Goal: Task Accomplishment & Management: Complete application form

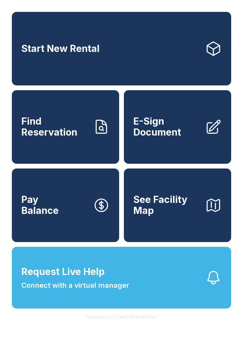
click at [146, 299] on button "Request Live Help Connect with a virtual manager" at bounding box center [121, 278] width 219 height 62
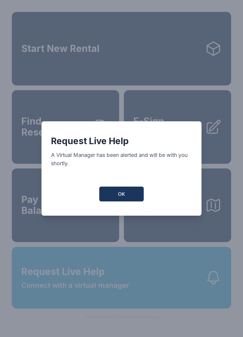
click at [127, 195] on button "OK" at bounding box center [121, 193] width 44 height 15
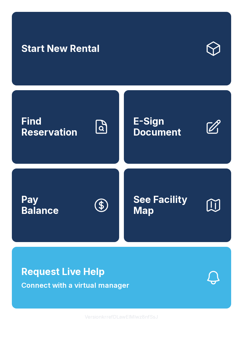
click at [183, 127] on span "E-Sign Document" at bounding box center [166, 127] width 67 height 22
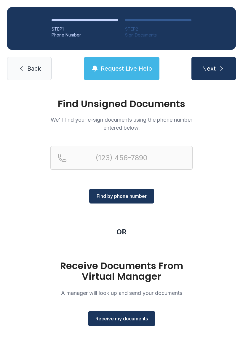
click at [138, 316] on span "Receive my documents" at bounding box center [121, 318] width 52 height 7
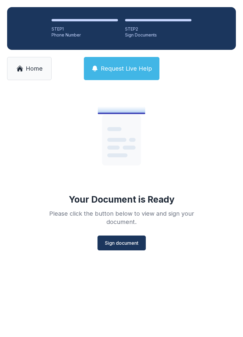
click at [127, 243] on span "Sign document" at bounding box center [122, 242] width 34 height 7
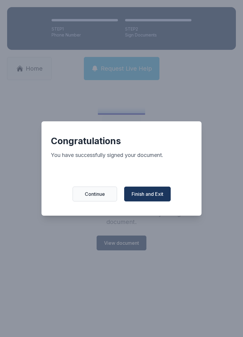
click at [153, 193] on button "Finish and Exit" at bounding box center [147, 193] width 47 height 15
